Goal: Information Seeking & Learning: Learn about a topic

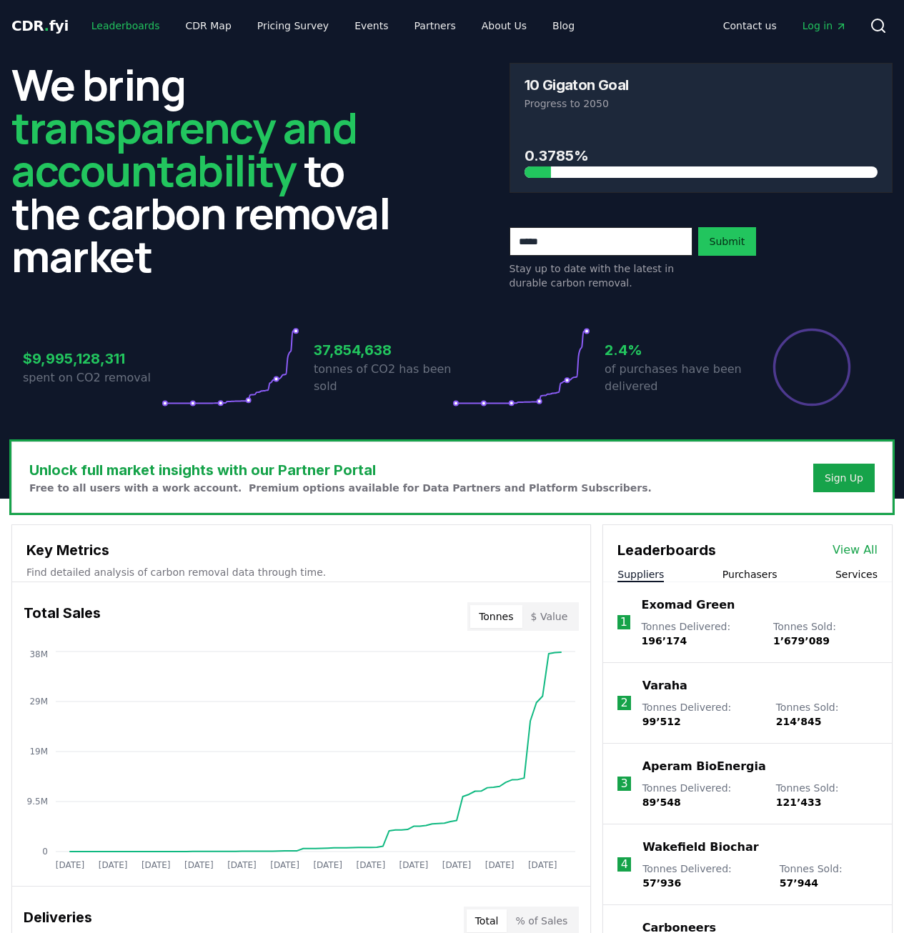
click at [116, 26] on link "Leaderboards" at bounding box center [125, 26] width 91 height 26
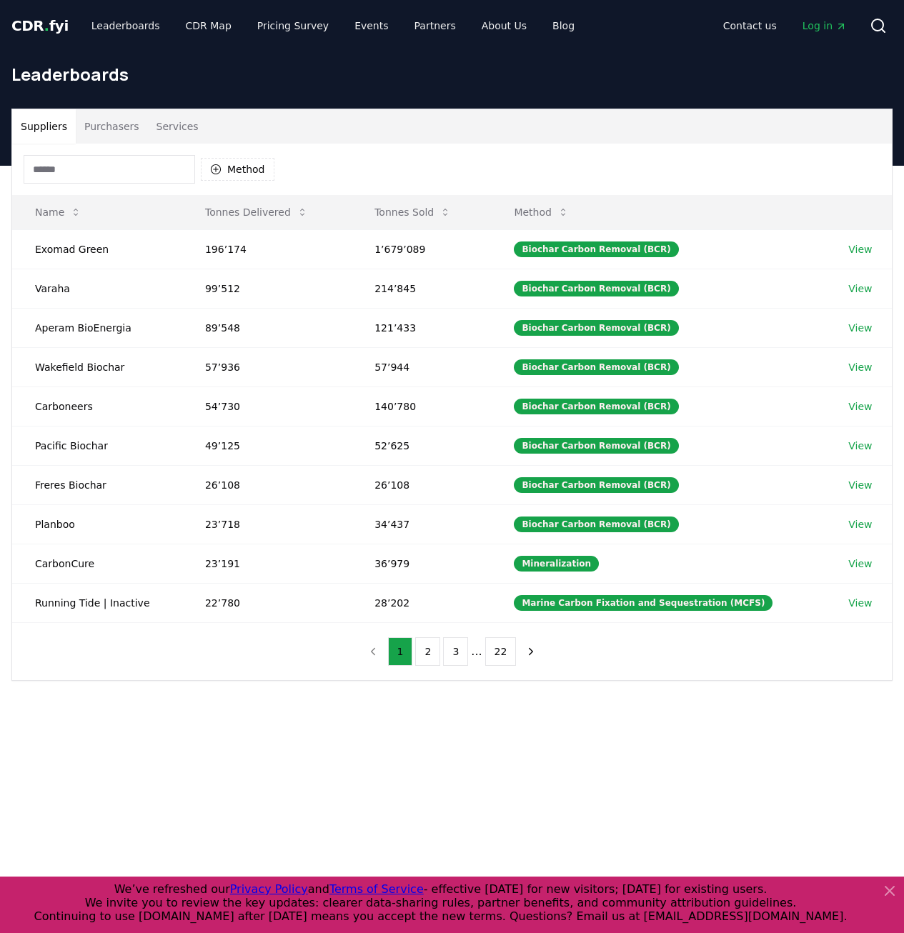
click at [123, 169] on input at bounding box center [109, 169] width 171 height 29
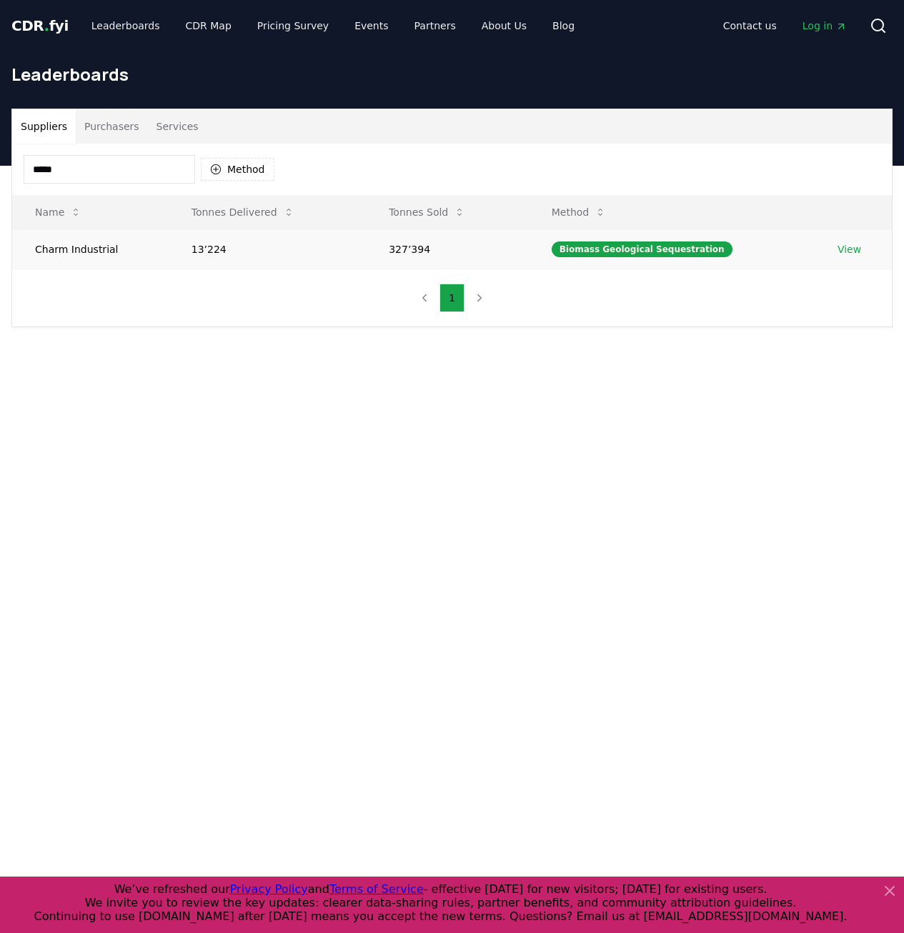
type input "*****"
click at [846, 250] on link "View" at bounding box center [849, 249] width 24 height 14
